Goal: Find specific page/section: Find specific page/section

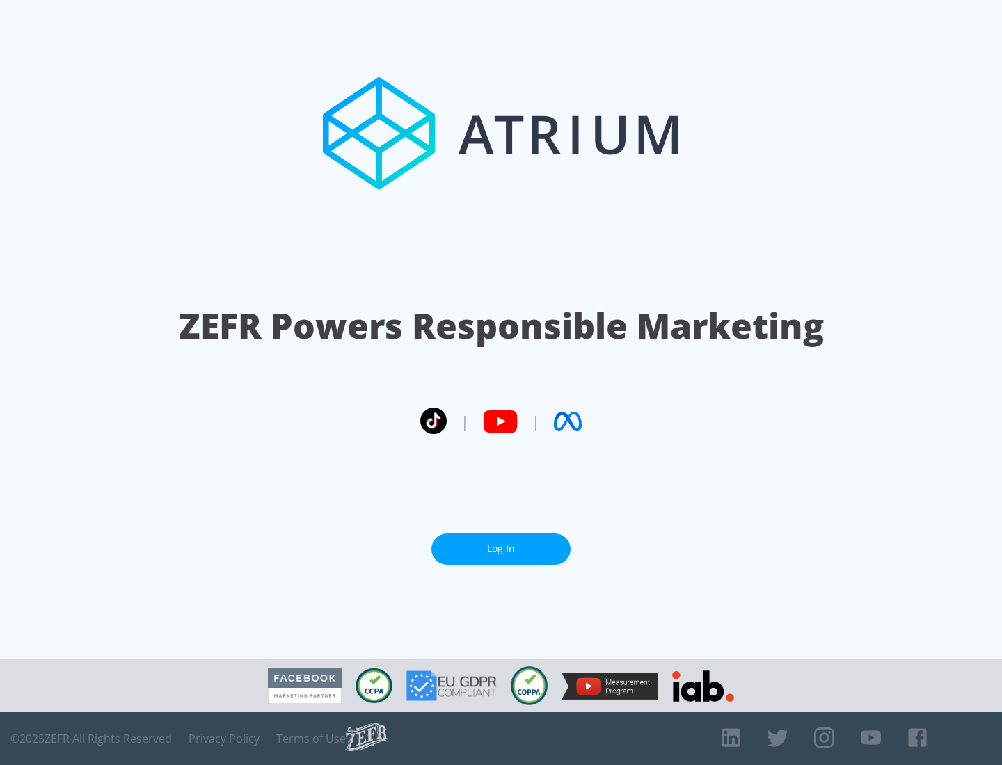
click at [501, 543] on link "Log In" at bounding box center [500, 549] width 139 height 31
